Goal: Task Accomplishment & Management: Complete application form

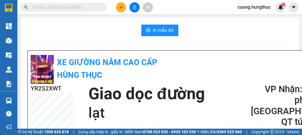
click at [119, 7] on icon "plus" at bounding box center [120, 7] width 3 height 0
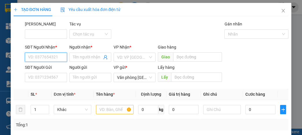
click at [54, 57] on input "SĐT Người Nhận *" at bounding box center [46, 57] width 42 height 9
click at [48, 57] on input "SĐT Người Nhận *" at bounding box center [46, 57] width 42 height 9
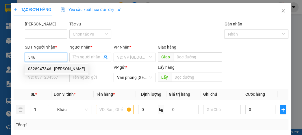
click at [65, 68] on div "0328947346 - [PERSON_NAME]" at bounding box center [56, 69] width 57 height 6
type input "0328947346"
type input "[PERSON_NAME]"
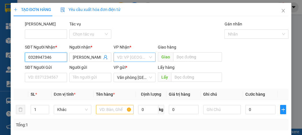
type input "0328947346"
click at [132, 59] on input "search" at bounding box center [132, 57] width 31 height 9
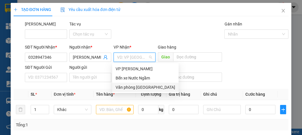
click at [137, 87] on div "Văn phòng [GEOGRAPHIC_DATA]" at bounding box center [146, 87] width 60 height 6
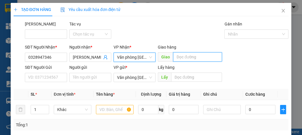
drag, startPoint x: 191, startPoint y: 54, endPoint x: 190, endPoint y: 58, distance: 4.9
click at [191, 54] on input "text" at bounding box center [197, 56] width 49 height 9
type input "l"
type input "d"
type input "đồng văn"
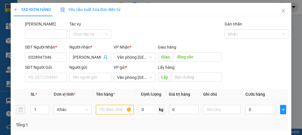
click at [102, 109] on input "text" at bounding box center [115, 109] width 38 height 9
click at [35, 110] on input "1" at bounding box center [40, 109] width 18 height 9
click at [35, 111] on input "1" at bounding box center [40, 109] width 18 height 9
type input "6"
click at [120, 110] on input "text" at bounding box center [115, 109] width 38 height 9
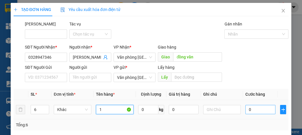
type input "1"
click at [265, 110] on input "0" at bounding box center [261, 109] width 30 height 9
type input "3"
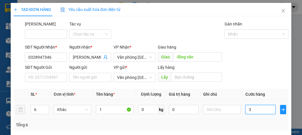
type input "30"
type input "300"
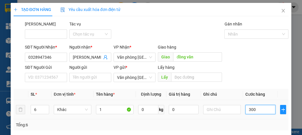
type input "300"
type input "3.000"
type input "30.000"
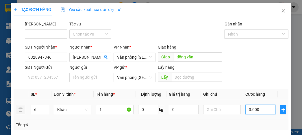
type input "30.000"
type input "300.000"
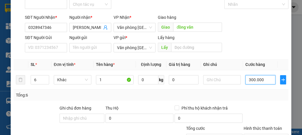
scroll to position [76, 0]
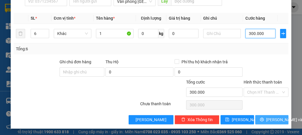
type input "300.000"
click at [262, 119] on button "[PERSON_NAME] và In" at bounding box center [271, 119] width 33 height 9
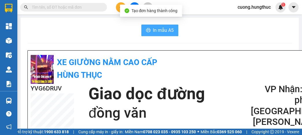
click at [159, 29] on span "In mẫu A5" at bounding box center [163, 30] width 21 height 7
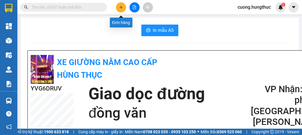
click at [118, 8] on button at bounding box center [121, 7] width 10 height 10
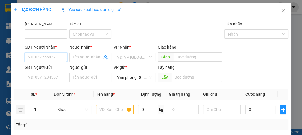
click at [39, 59] on input "SĐT Người Nhận *" at bounding box center [46, 57] width 42 height 9
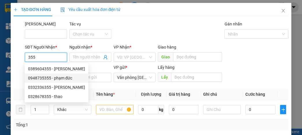
click at [36, 80] on div "0948735355 - phạm đức" at bounding box center [56, 78] width 57 height 6
type input "0948735355"
type input "phạm đức"
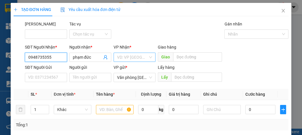
type input "0948735355"
click at [120, 56] on input "search" at bounding box center [132, 57] width 31 height 9
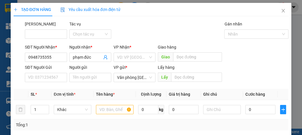
click at [127, 92] on body "Kết quả tìm kiếm ( 0 ) Bộ lọc No Data cuong.hungthuc 1 Tổng Quan Kho hàng mới Đ…" at bounding box center [151, 67] width 302 height 135
drag, startPoint x: 154, startPoint y: 56, endPoint x: 130, endPoint y: 61, distance: 25.4
click at [154, 56] on div "VP Nhận * VD: VP [GEOGRAPHIC_DATA]" at bounding box center [135, 54] width 44 height 20
click at [138, 59] on input "search" at bounding box center [132, 57] width 31 height 9
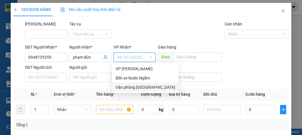
click at [134, 88] on div "Văn phòng [GEOGRAPHIC_DATA]" at bounding box center [146, 87] width 60 height 6
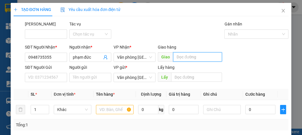
click at [178, 56] on input "text" at bounding box center [197, 56] width 49 height 9
type input "tiên kỳ thọ sơn"
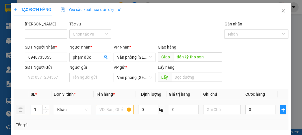
click at [40, 110] on input "1" at bounding box center [40, 109] width 18 height 9
type input "14"
click at [116, 109] on input "text" at bounding box center [115, 109] width 38 height 9
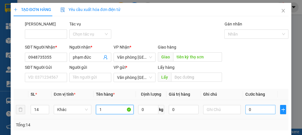
type input "1"
click at [258, 111] on input "0" at bounding box center [261, 109] width 30 height 9
type input "8"
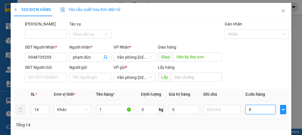
type input "80"
type input "800"
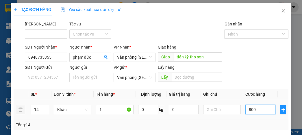
type input "800"
type input "8.000"
type input "80.000"
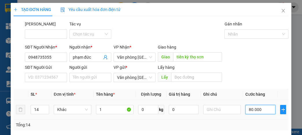
type input "80.000"
type input "800.000"
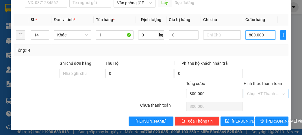
scroll to position [76, 0]
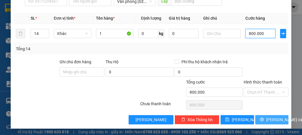
type input "800.000"
click at [263, 120] on button "[PERSON_NAME] và In" at bounding box center [271, 119] width 33 height 9
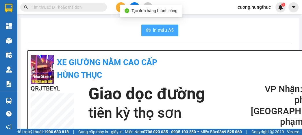
click at [149, 27] on button "In mẫu A5" at bounding box center [159, 31] width 37 height 12
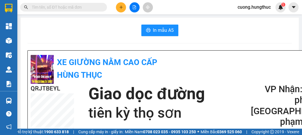
click at [118, 9] on button at bounding box center [121, 7] width 10 height 10
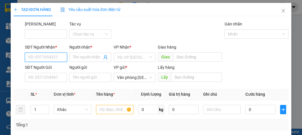
click at [42, 57] on input "SĐT Người Nhận *" at bounding box center [46, 57] width 42 height 9
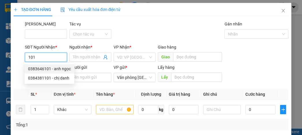
click at [59, 71] on div "0383646101 - anh ngọc" at bounding box center [49, 69] width 43 height 6
type input "0383646101"
type input "anh ngọc"
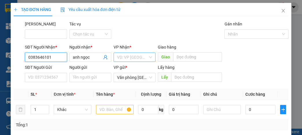
type input "0383646101"
click at [143, 54] on input "search" at bounding box center [132, 57] width 31 height 9
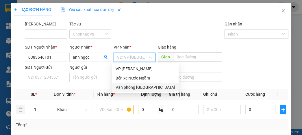
click at [135, 88] on div "Văn phòng [GEOGRAPHIC_DATA]" at bounding box center [146, 87] width 60 height 6
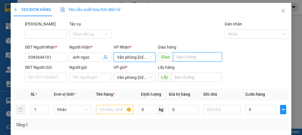
click at [200, 56] on input "text" at bounding box center [197, 56] width 49 height 9
type input "lạt"
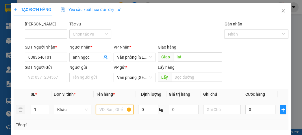
click at [99, 109] on input "text" at bounding box center [115, 109] width 38 height 9
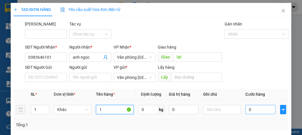
type input "1"
click at [253, 108] on input "0" at bounding box center [261, 109] width 30 height 9
type input "7"
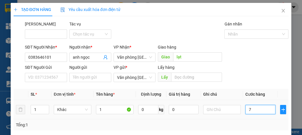
type input "70"
type input "700"
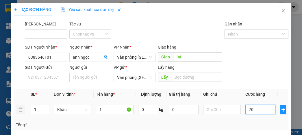
type input "700"
type input "7.000"
type input "70.000"
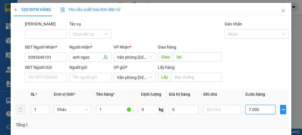
type input "70.000"
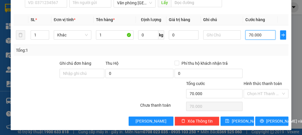
scroll to position [76, 0]
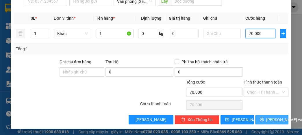
type input "70.000"
click at [263, 122] on button "[PERSON_NAME] và In" at bounding box center [271, 119] width 33 height 9
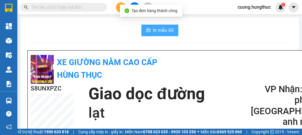
click at [160, 32] on span "In mẫu A5" at bounding box center [163, 30] width 21 height 7
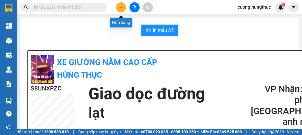
click at [120, 7] on icon "plus" at bounding box center [121, 7] width 4 height 4
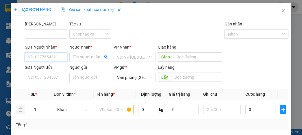
click at [42, 56] on input "SĐT Người Nhận *" at bounding box center [46, 57] width 42 height 9
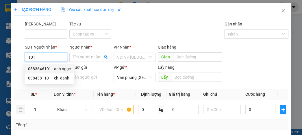
click at [47, 68] on div "0383646101 - anh ngọc" at bounding box center [49, 69] width 43 height 6
type input "0383646101"
type input "anh ngọc"
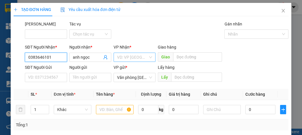
type input "0383646101"
drag, startPoint x: 124, startPoint y: 57, endPoint x: 144, endPoint y: 78, distance: 28.4
click at [124, 57] on input "search" at bounding box center [132, 57] width 31 height 9
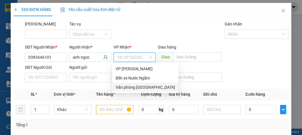
click at [143, 85] on div "Văn phòng [GEOGRAPHIC_DATA]" at bounding box center [146, 87] width 60 height 6
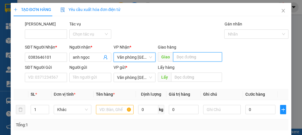
click at [195, 59] on input "text" at bounding box center [197, 56] width 49 height 9
type input "lạt"
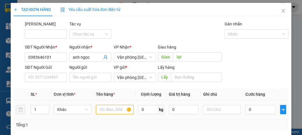
click at [117, 109] on input "text" at bounding box center [115, 109] width 38 height 9
type input "1"
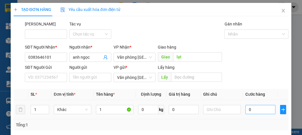
drag, startPoint x: 257, startPoint y: 116, endPoint x: 258, endPoint y: 113, distance: 2.9
click at [258, 114] on td "0" at bounding box center [260, 109] width 34 height 19
click at [258, 113] on input "0" at bounding box center [261, 109] width 30 height 9
type input "5"
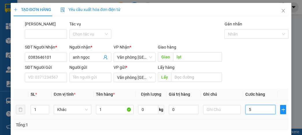
type input "5"
type input "50"
type input "500"
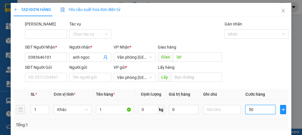
type input "500"
type input "5.000"
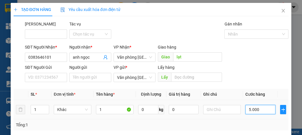
type input "50.000"
type input "5.000"
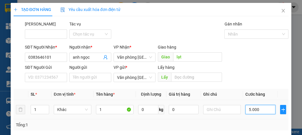
type input "5.000"
type input "500"
type input "50"
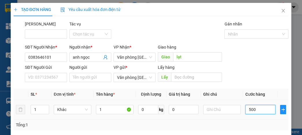
type input "50"
type input "5"
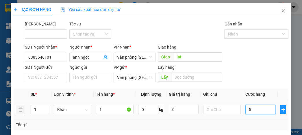
type input "0"
click at [248, 109] on input "0" at bounding box center [261, 109] width 30 height 9
click at [246, 110] on input "0" at bounding box center [261, 109] width 30 height 9
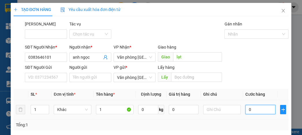
type input "70"
type input "700"
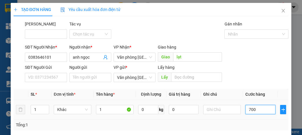
type input "700"
type input "7.000"
type input "70.000"
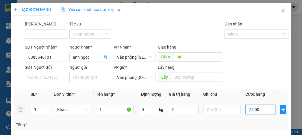
type input "70.000"
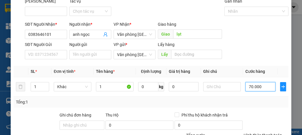
scroll to position [69, 0]
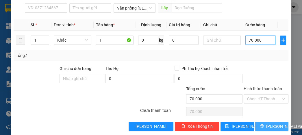
type input "70.000"
click at [263, 126] on button "[PERSON_NAME] và In" at bounding box center [271, 126] width 33 height 9
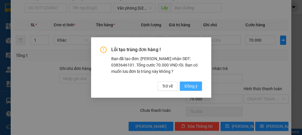
click at [193, 88] on span "Đồng ý" at bounding box center [191, 86] width 13 height 6
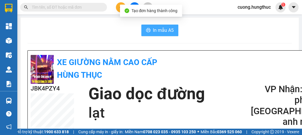
drag, startPoint x: 150, startPoint y: 28, endPoint x: 149, endPoint y: 32, distance: 3.9
click at [150, 28] on button "In mẫu A5" at bounding box center [159, 31] width 37 height 12
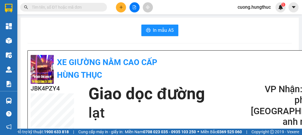
click at [123, 10] on button at bounding box center [121, 7] width 10 height 10
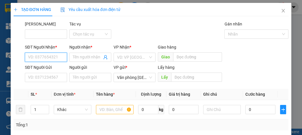
click at [39, 56] on input "SĐT Người Nhận *" at bounding box center [46, 57] width 42 height 9
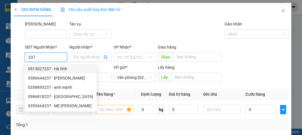
click at [48, 71] on div "0913027237 - Hà tình" at bounding box center [60, 69] width 65 height 6
type input "0913027237"
type input "Hà tình"
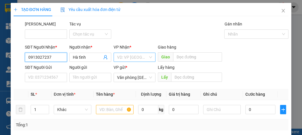
type input "0913027237"
click at [138, 58] on input "search" at bounding box center [132, 57] width 31 height 9
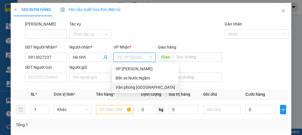
click at [130, 86] on div "Văn phòng [GEOGRAPHIC_DATA]" at bounding box center [146, 87] width 60 height 6
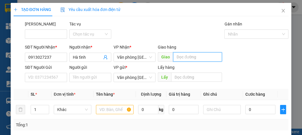
click at [187, 60] on input "text" at bounding box center [197, 56] width 49 height 9
type input "lạt"
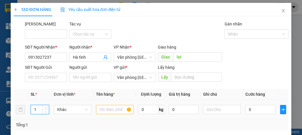
click at [36, 112] on input "1" at bounding box center [40, 109] width 18 height 9
type input "50"
click at [111, 111] on input "text" at bounding box center [115, 109] width 38 height 9
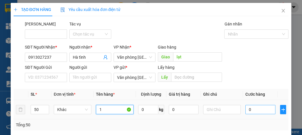
type input "1"
click at [250, 110] on input "0" at bounding box center [261, 109] width 30 height 9
type input "1"
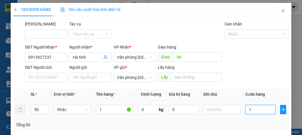
type input "15"
type input "150"
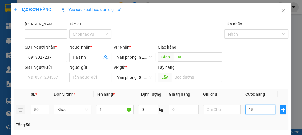
type input "150"
type input "1.500"
type input "15.000"
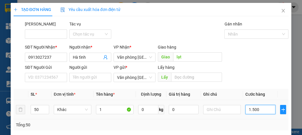
type input "15.000"
type input "150.000"
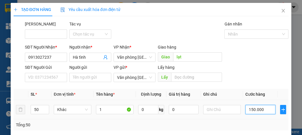
type input "1.500.000"
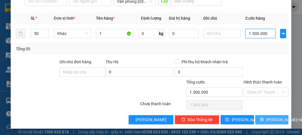
type input "1.500.000"
click at [265, 116] on button "[PERSON_NAME] và In" at bounding box center [271, 119] width 33 height 9
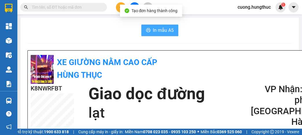
click at [146, 29] on icon "printer" at bounding box center [148, 30] width 4 height 4
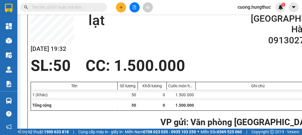
scroll to position [116, 0]
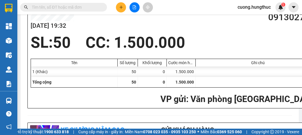
click at [273, 49] on div "SL: 50 CC : 1.500.000" at bounding box center [172, 42] width 290 height 17
click at [122, 6] on icon "plus" at bounding box center [121, 7] width 4 height 4
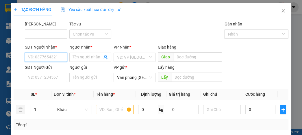
click at [54, 55] on input "SĐT Người Nhận *" at bounding box center [46, 57] width 42 height 9
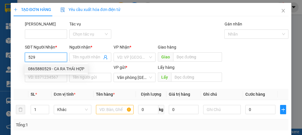
click at [48, 68] on div "0865880529 - CA RA THÁI HỢP" at bounding box center [56, 69] width 56 height 6
type input "0865880529"
type input "CA [DEMOGRAPHIC_DATA] HỢP"
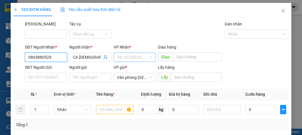
click at [151, 57] on div "VD: VP [GEOGRAPHIC_DATA]" at bounding box center [135, 57] width 42 height 9
type input "0865880529"
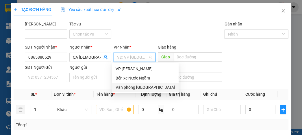
click at [135, 89] on div "Văn phòng [GEOGRAPHIC_DATA]" at bounding box center [146, 87] width 60 height 6
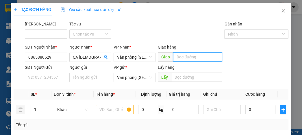
click at [190, 59] on input "text" at bounding box center [197, 56] width 49 height 9
type input "lạt"
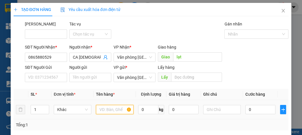
click at [117, 109] on input "text" at bounding box center [115, 109] width 38 height 9
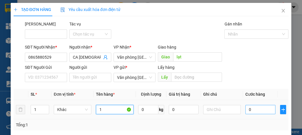
type input "1"
click at [247, 110] on input "0" at bounding box center [261, 109] width 30 height 9
type input "5"
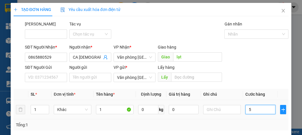
type input "50"
type input "500"
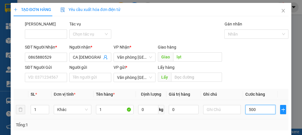
type input "500"
type input "5.000"
type input "50.000"
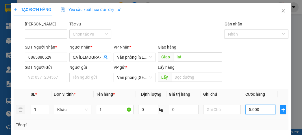
type input "50.000"
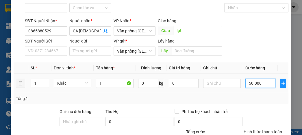
scroll to position [69, 0]
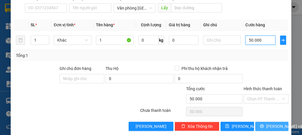
type input "50.000"
click at [260, 123] on button "[PERSON_NAME] và In" at bounding box center [271, 126] width 33 height 9
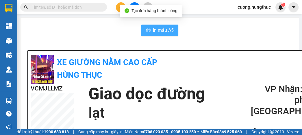
click at [149, 30] on button "In mẫu A5" at bounding box center [159, 31] width 37 height 12
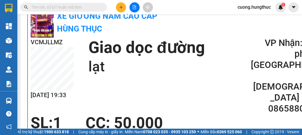
scroll to position [34, 0]
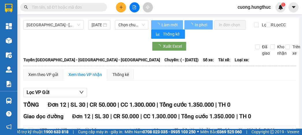
type input "11/10/2023"
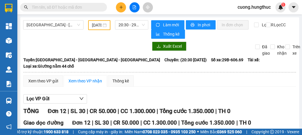
drag, startPoint x: 261, startPoint y: 101, endPoint x: 201, endPoint y: 75, distance: 65.1
drag, startPoint x: 122, startPoint y: 11, endPoint x: 125, endPoint y: 12, distance: 3.0
click at [125, 11] on div at bounding box center [134, 7] width 43 height 10
click at [123, 8] on icon "plus" at bounding box center [121, 7] width 4 height 4
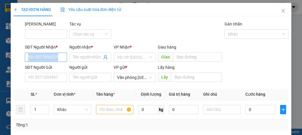
click at [39, 60] on div "SĐT Người Nhận * VD: 0377654321" at bounding box center [46, 54] width 42 height 20
click at [59, 57] on input "SĐT Người Nhận *" at bounding box center [46, 57] width 42 height 9
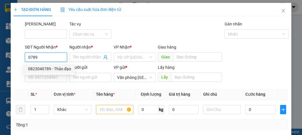
click at [54, 68] on div "0823040789 - Thảo đạo" at bounding box center [49, 69] width 43 height 6
type input "0823040789"
type input "Thảo đạo"
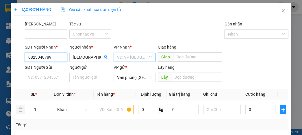
type input "0823040789"
click at [127, 54] on input "search" at bounding box center [132, 57] width 31 height 9
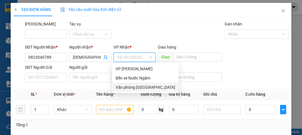
click at [132, 88] on div "Văn phòng [GEOGRAPHIC_DATA]" at bounding box center [146, 87] width 60 height 6
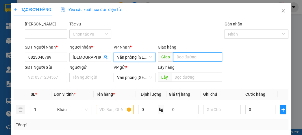
click at [179, 55] on input "text" at bounding box center [197, 56] width 49 height 9
type input "l"
type input "giang sơn"
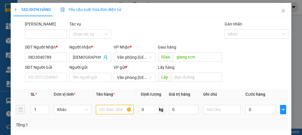
click at [114, 112] on input "text" at bounding box center [115, 109] width 38 height 9
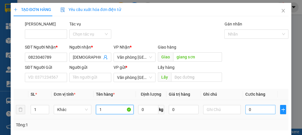
type input "1"
click at [255, 112] on input "0" at bounding box center [261, 109] width 30 height 9
type input "5"
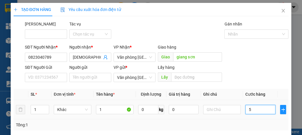
type input "50"
type input "500"
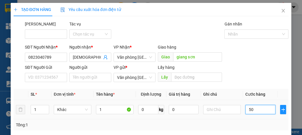
type input "500"
type input "5.000"
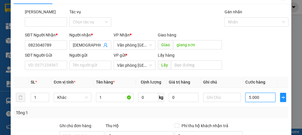
scroll to position [23, 0]
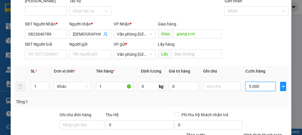
type input "50.000"
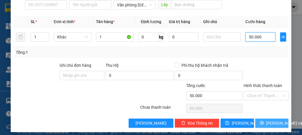
scroll to position [76, 0]
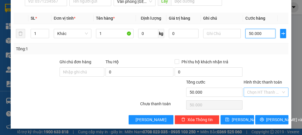
type input "50.000"
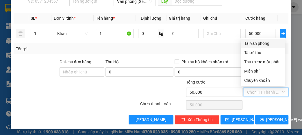
click at [263, 88] on input "Hình thức thanh toán" at bounding box center [264, 92] width 34 height 9
click at [261, 43] on div "Tại văn phòng" at bounding box center [262, 43] width 37 height 6
type input "0"
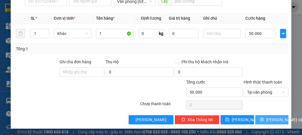
click at [268, 121] on span "[PERSON_NAME] và In" at bounding box center [286, 120] width 40 height 6
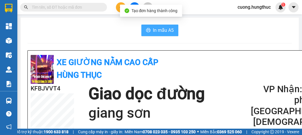
click at [153, 32] on span "In mẫu A5" at bounding box center [163, 30] width 21 height 7
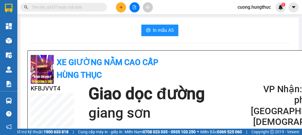
click at [249, 98] on div "Giao dọc đường giang sơn" at bounding box center [169, 103] width 162 height 38
